Goal: Information Seeking & Learning: Learn about a topic

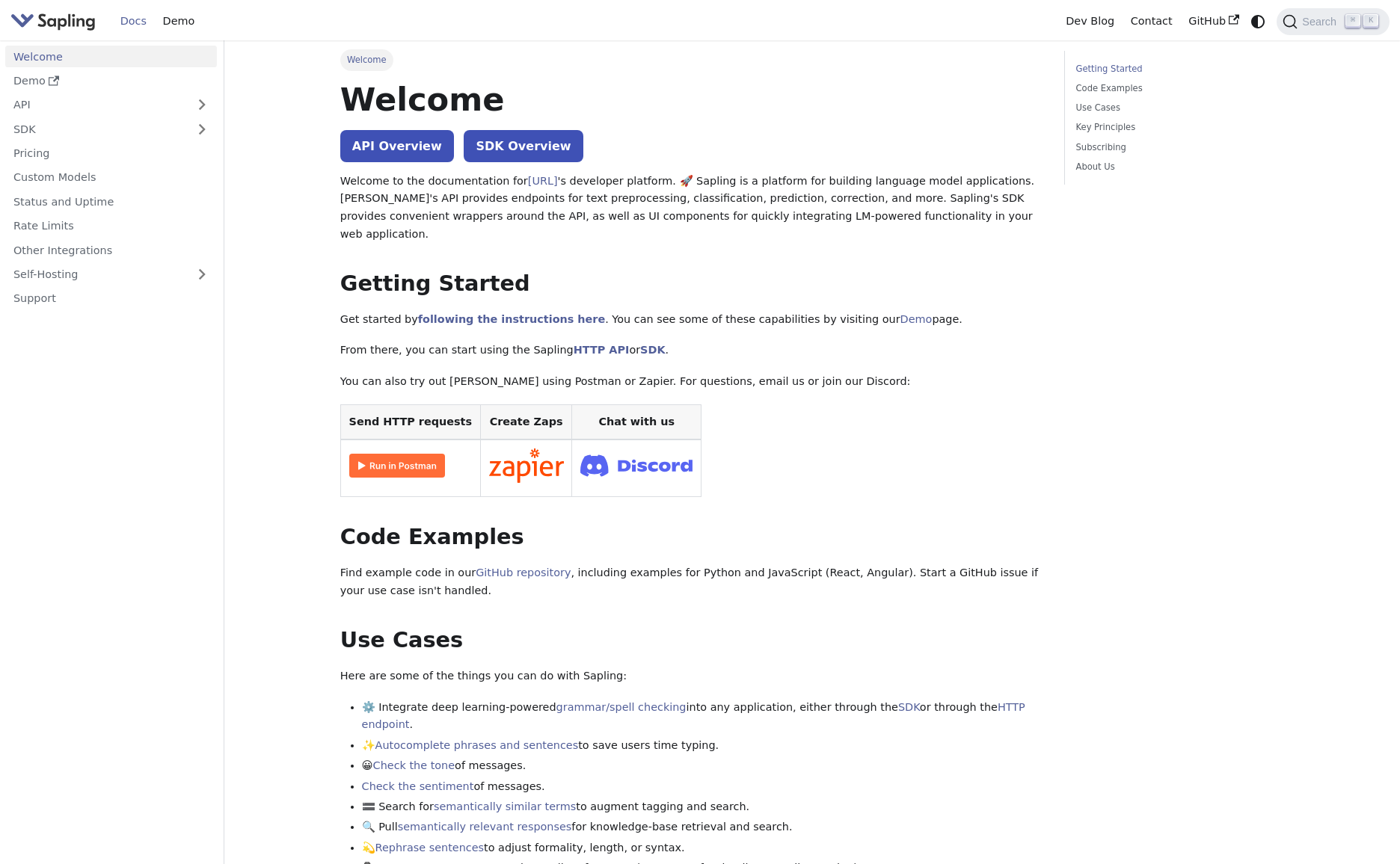
scroll to position [3, 0]
click at [69, 154] on link "Pricing" at bounding box center [111, 153] width 211 height 22
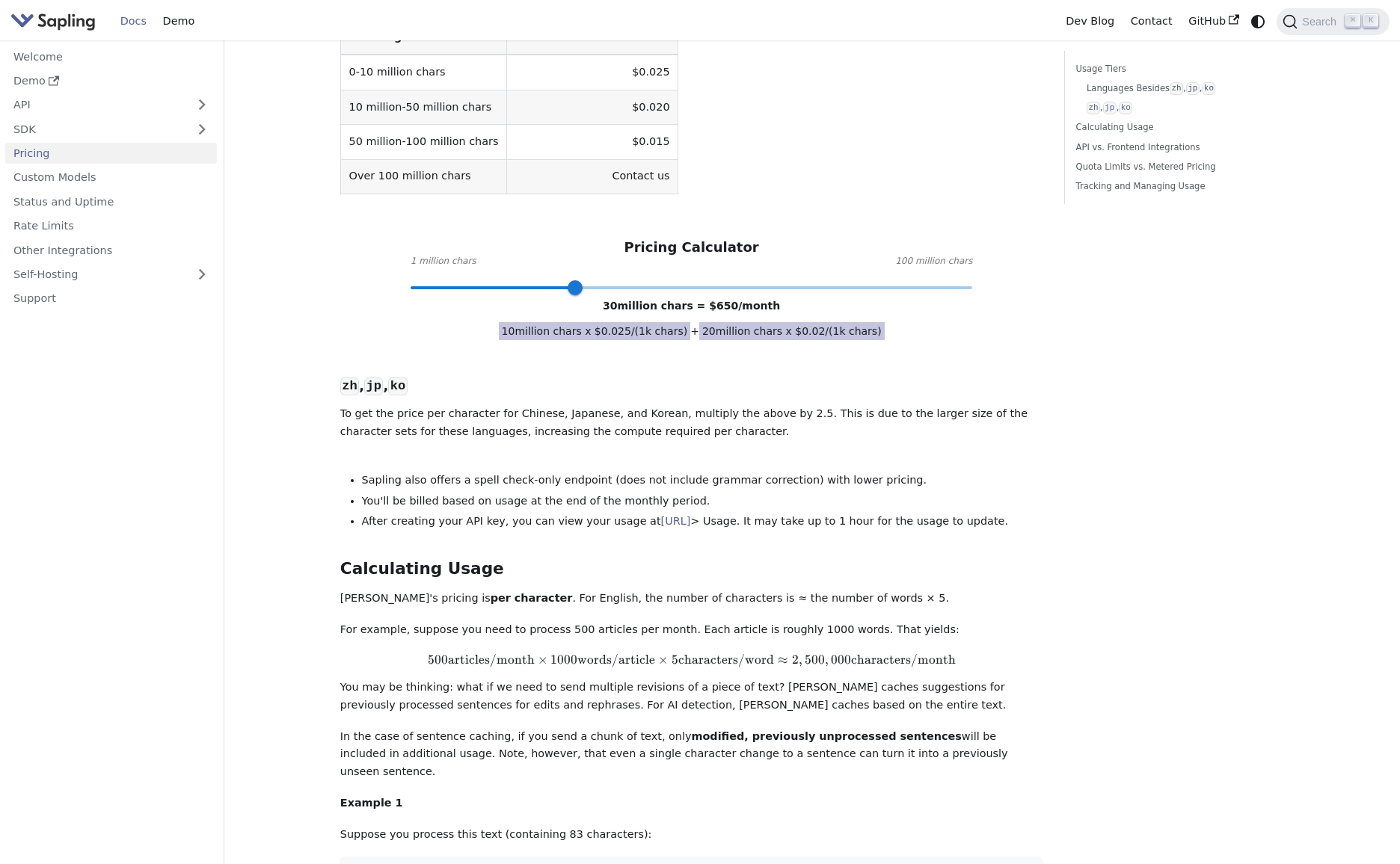
scroll to position [534, 0]
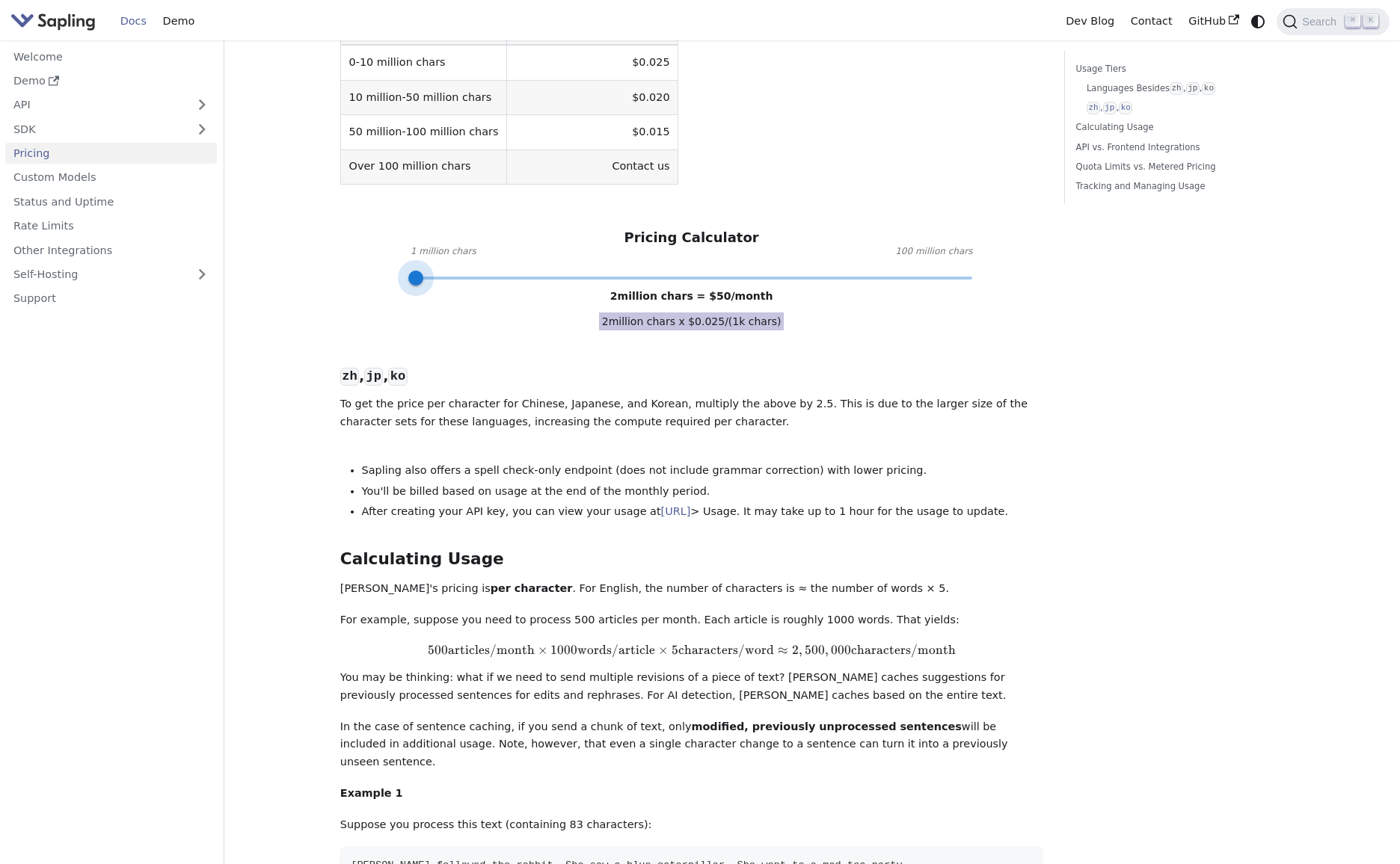
type input "1"
drag, startPoint x: 571, startPoint y: 243, endPoint x: 396, endPoint y: 251, distance: 175.2
click at [396, 251] on div "Languages Besides zh , jp , ko ​ The table below provides the costs for the Edi…" at bounding box center [692, 543] width 703 height 1223
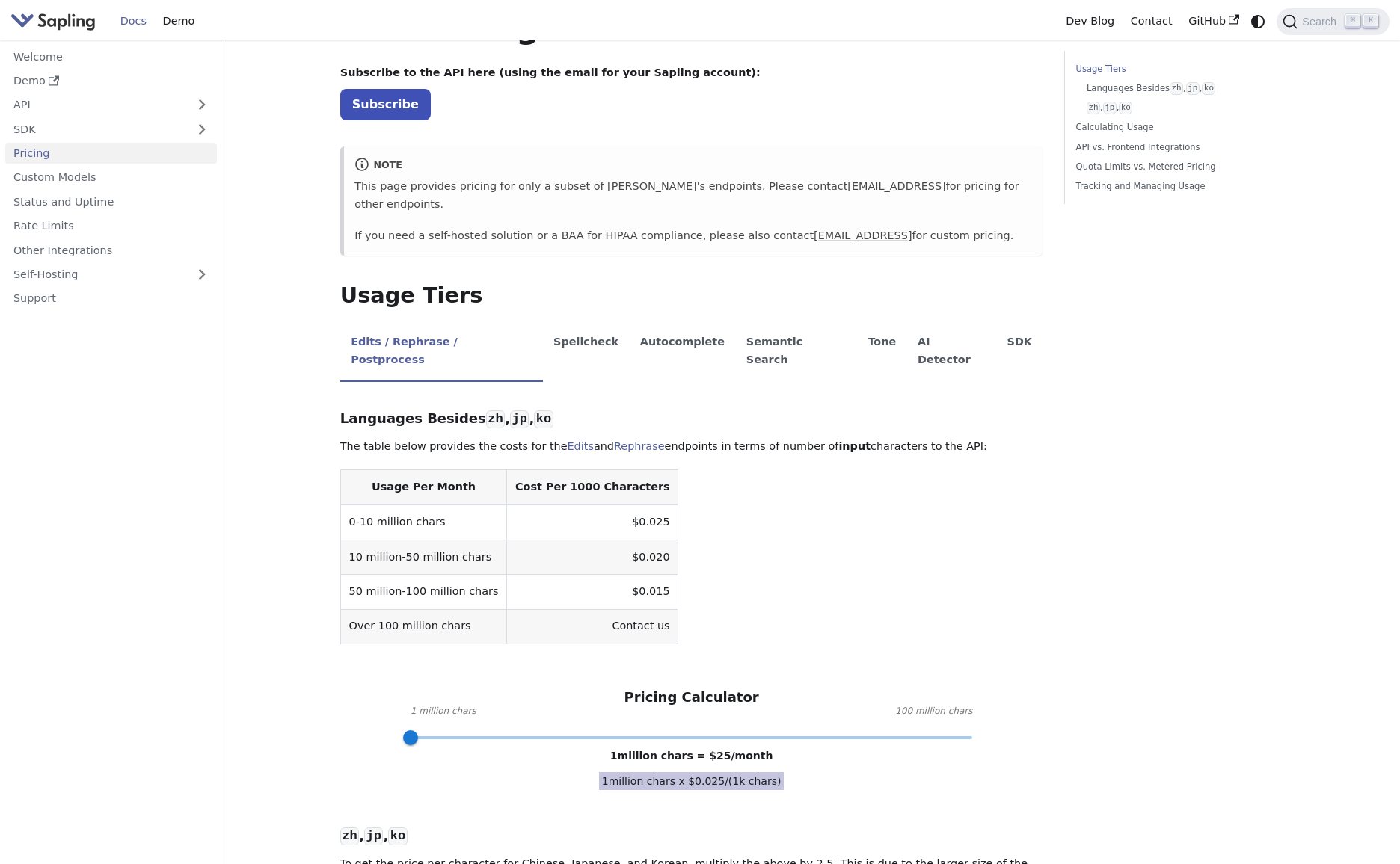
scroll to position [0, 0]
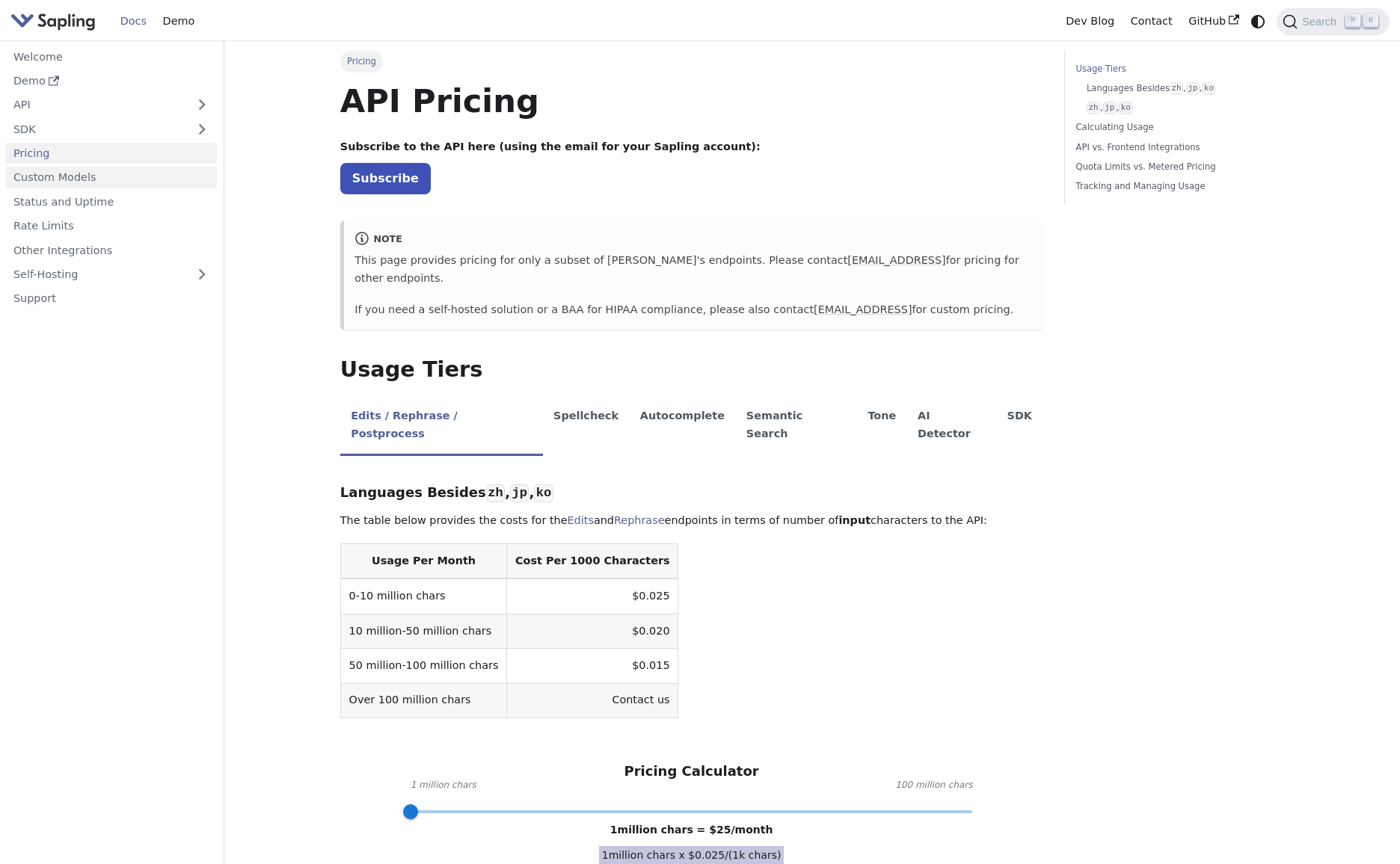
click at [71, 177] on link "Custom Models" at bounding box center [111, 177] width 211 height 22
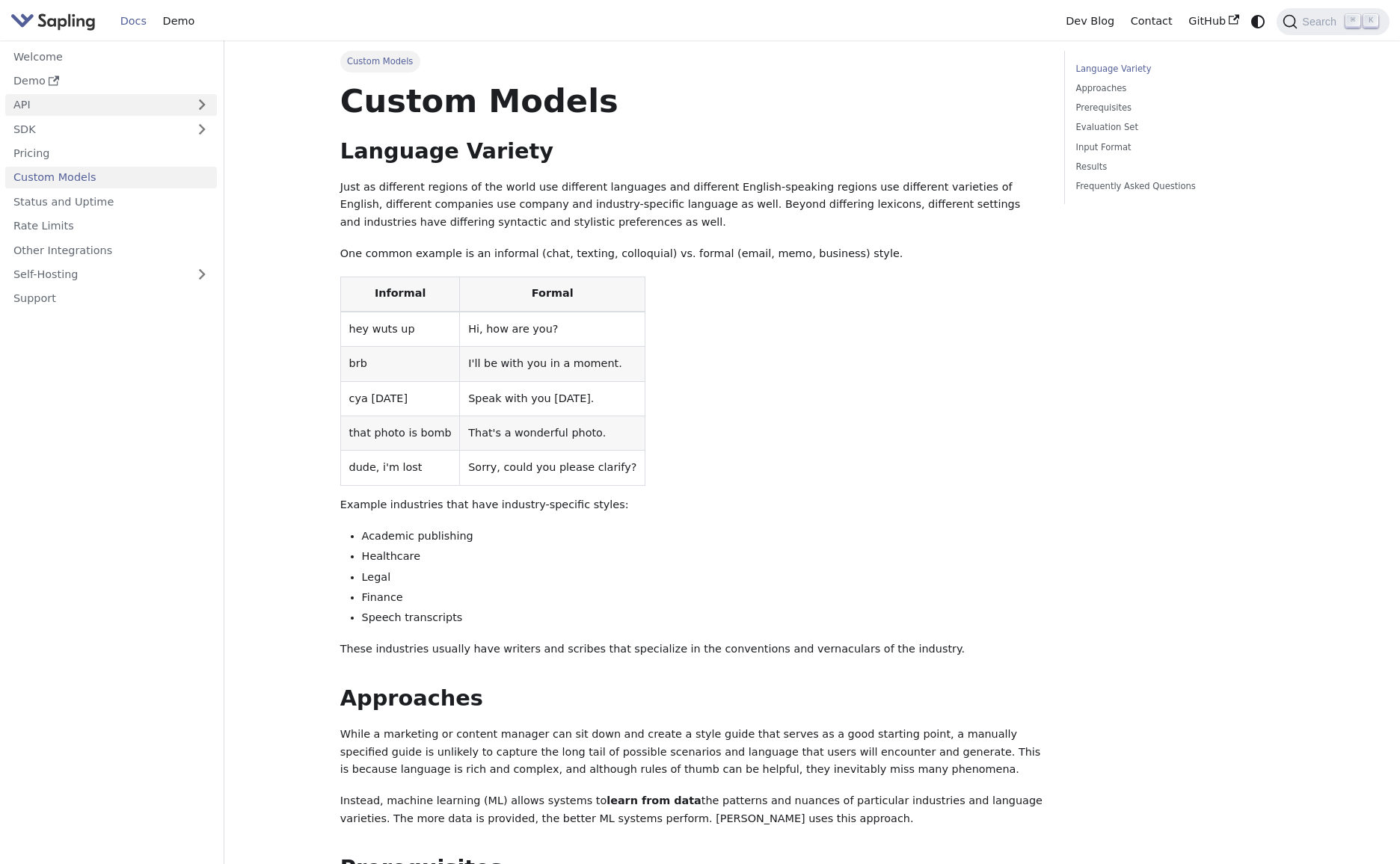
click at [86, 103] on link "API" at bounding box center [96, 105] width 182 height 22
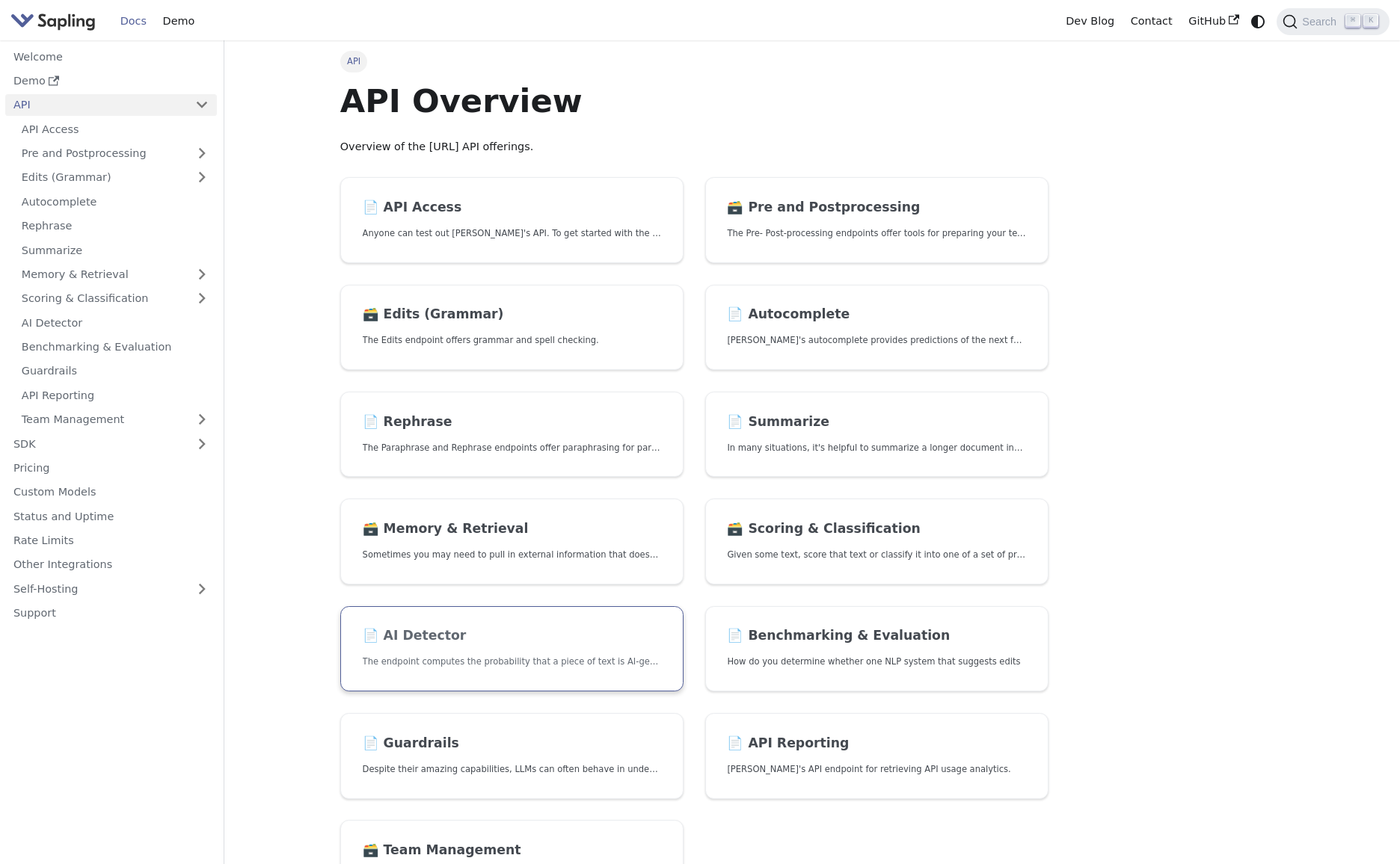
click at [433, 632] on h2 "📄️ AI Detector" at bounding box center [512, 636] width 299 height 16
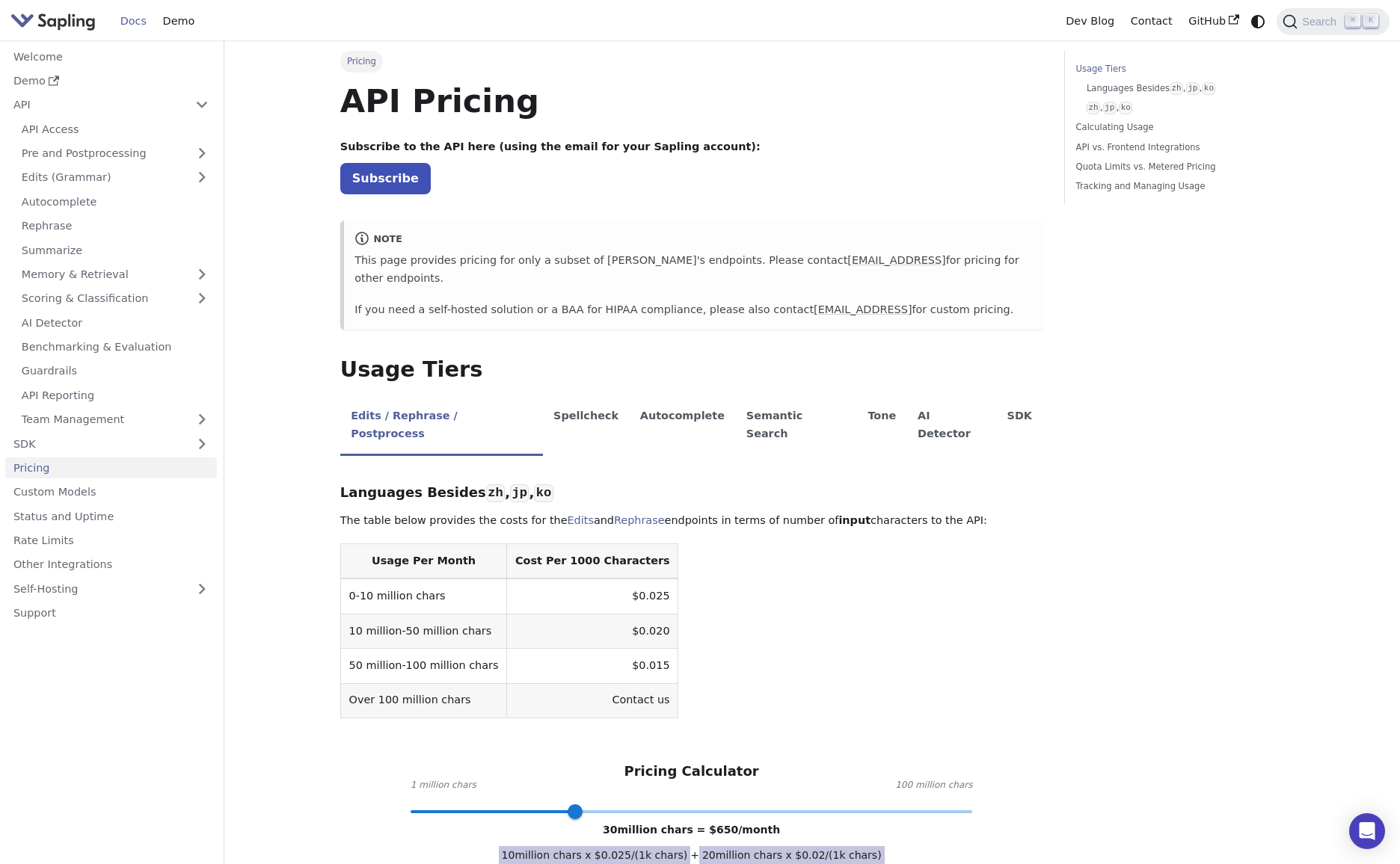
scroll to position [3, 0]
